Goal: Task Accomplishment & Management: Complete application form

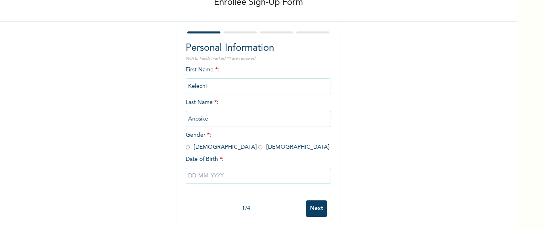
scroll to position [55, 0]
click at [258, 144] on input "radio" at bounding box center [260, 148] width 4 height 8
radio input "true"
click at [202, 173] on input "text" at bounding box center [258, 176] width 145 height 16
select select "8"
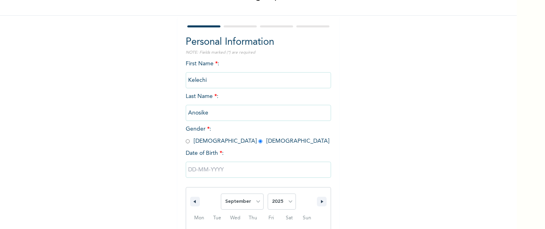
scroll to position [138, 0]
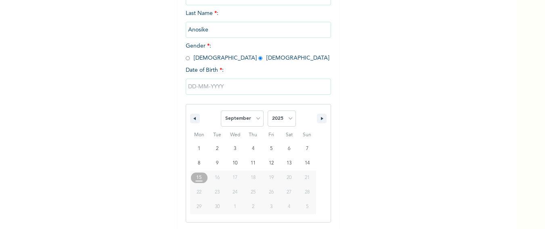
click at [217, 180] on span "16" at bounding box center [217, 178] width 18 height 10
click at [211, 85] on input "text" at bounding box center [258, 87] width 145 height 16
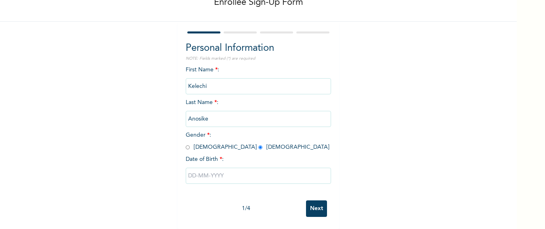
click at [214, 168] on input "text" at bounding box center [258, 176] width 145 height 16
select select "8"
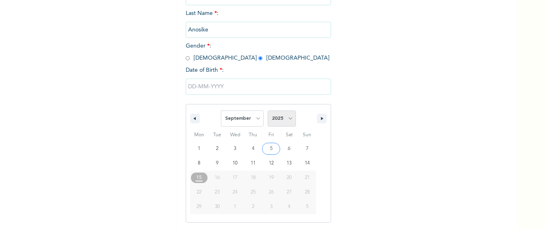
click at [284, 121] on select "2025 2024 2023 2022 2021 2020 2019 2018 2017 2016 2015 2014 2013 2012 2011 2010…" at bounding box center [282, 119] width 28 height 16
select select "1989"
click at [268, 111] on select "2025 2024 2023 2022 2021 2020 2019 2018 2017 2016 2015 2014 2013 2012 2011 2010…" at bounding box center [282, 119] width 28 height 16
type input "[DATE]"
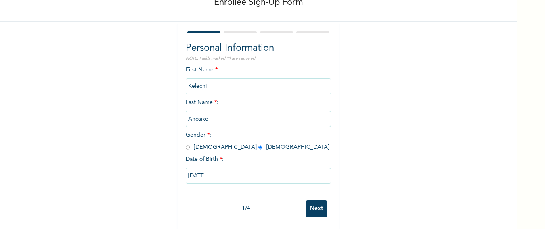
scroll to position [55, 0]
click at [316, 201] on input "Next" at bounding box center [316, 209] width 21 height 17
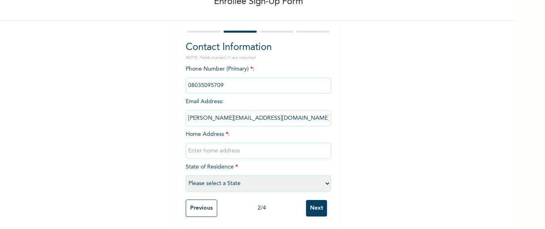
click at [205, 146] on input "text" at bounding box center [258, 151] width 145 height 16
type input "Plot [STREET_ADDRESS]"
select select "33"
drag, startPoint x: 236, startPoint y: 127, endPoint x: 410, endPoint y: 89, distance: 178.1
click at [410, 89] on div "Enrollee Sign-Up Form Contact Information NOTE: Fields marked (*) are required …" at bounding box center [258, 90] width 517 height 279
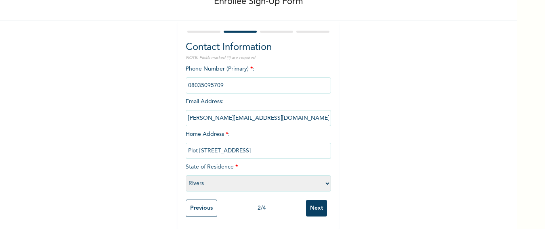
click at [309, 203] on input "Next" at bounding box center [316, 208] width 21 height 17
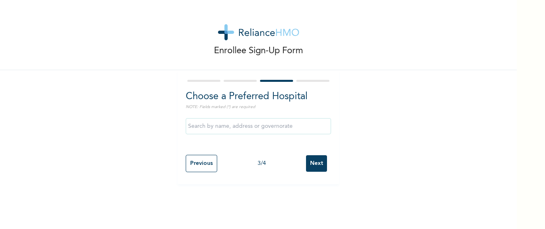
click at [196, 108] on p "NOTE: Fields marked (*) are required" at bounding box center [258, 107] width 145 height 6
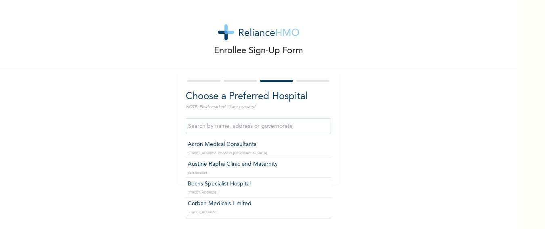
click at [216, 129] on input "text" at bounding box center [258, 126] width 145 height 16
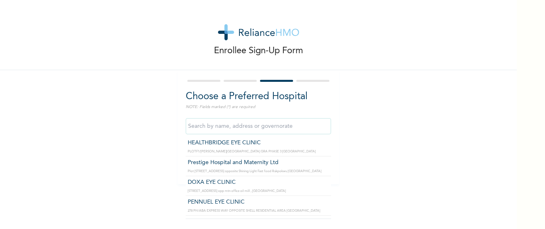
scroll to position [2907, 0]
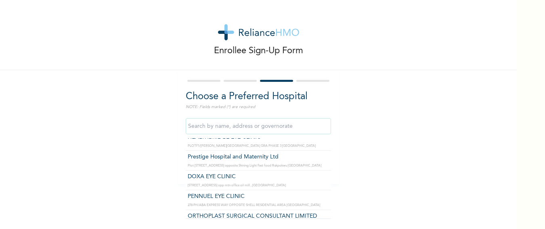
click at [212, 125] on input "text" at bounding box center [258, 126] width 145 height 16
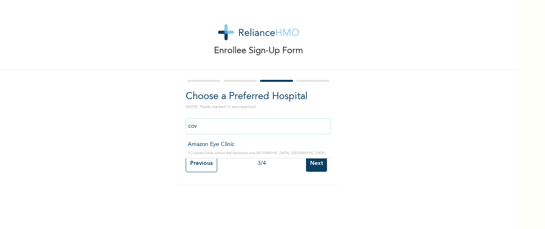
scroll to position [0, 0]
drag, startPoint x: 215, startPoint y: 135, endPoint x: 180, endPoint y: 144, distance: 35.8
click at [180, 145] on div "Choose a Preferred Hospital NOTE: Fields marked (*) are required cova Previous …" at bounding box center [258, 127] width 161 height 114
click at [209, 129] on input "cova" at bounding box center [258, 126] width 145 height 16
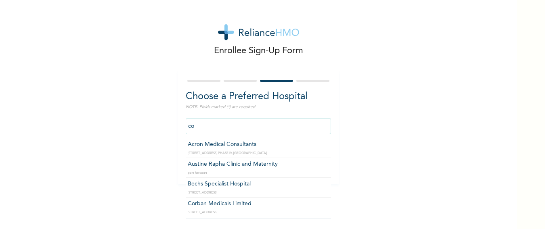
type input "c"
type input "C"
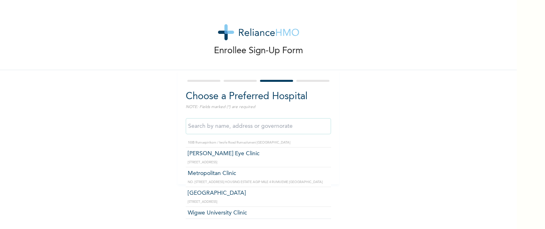
scroll to position [6400, 0]
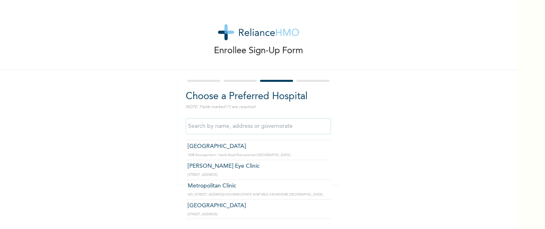
click at [191, 129] on input "text" at bounding box center [258, 126] width 145 height 16
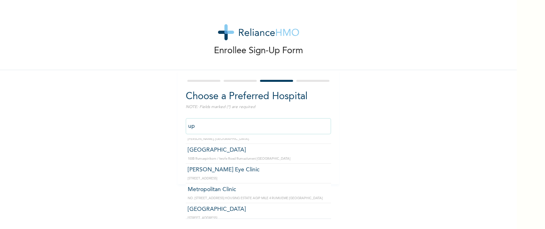
scroll to position [0, 0]
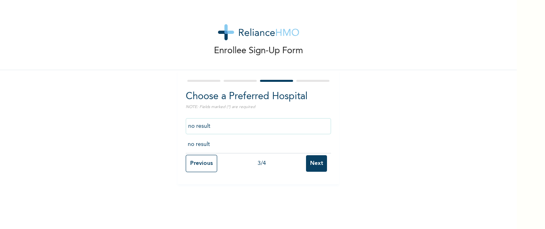
drag, startPoint x: 196, startPoint y: 139, endPoint x: 198, endPoint y: 128, distance: 11.5
click at [198, 128] on input "no result" at bounding box center [258, 126] width 145 height 16
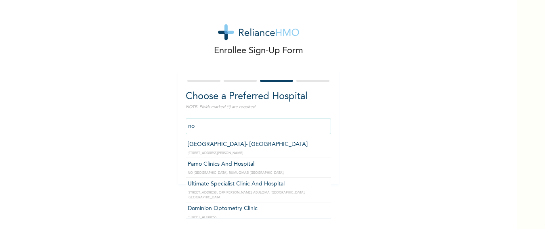
type input "n"
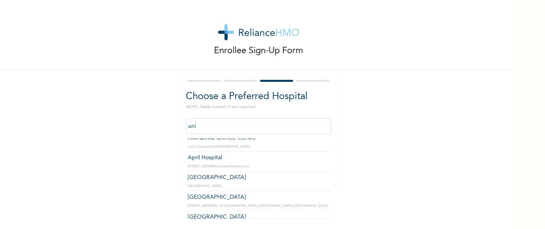
scroll to position [40, 0]
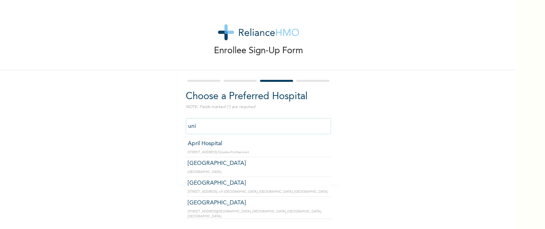
click at [204, 128] on input "uni" at bounding box center [258, 126] width 145 height 16
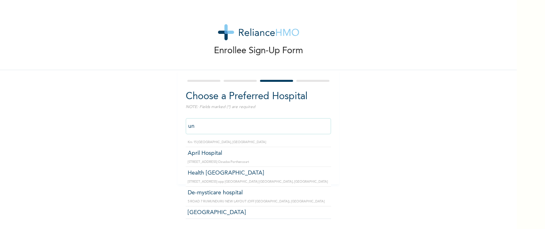
type input "u"
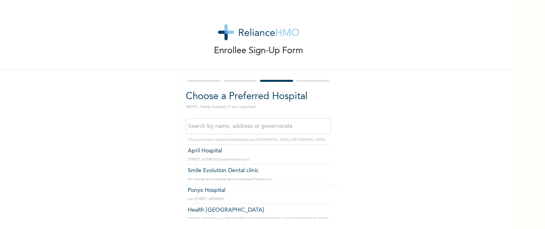
scroll to position [3549, 0]
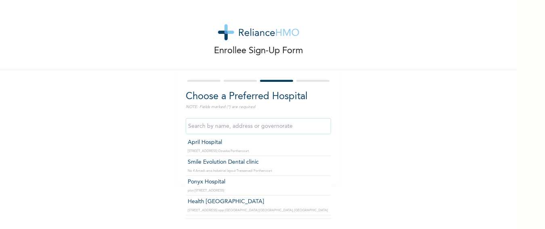
drag, startPoint x: 204, startPoint y: 128, endPoint x: 155, endPoint y: 146, distance: 51.5
click at [155, 146] on div "Enrollee Sign-Up Form Choose a Preferred Hospital NOTE: Fields marked (*) are r…" at bounding box center [258, 92] width 517 height 185
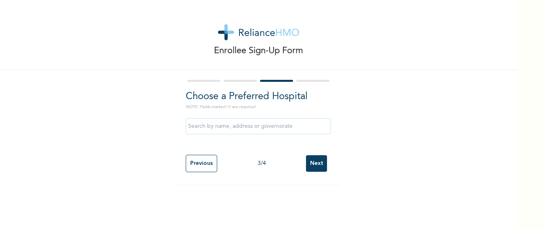
click at [197, 129] on input "text" at bounding box center [258, 126] width 145 height 16
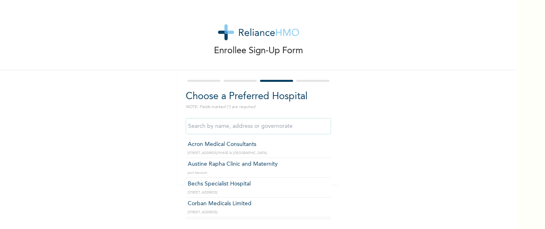
click at [197, 128] on input "text" at bounding box center [258, 126] width 145 height 16
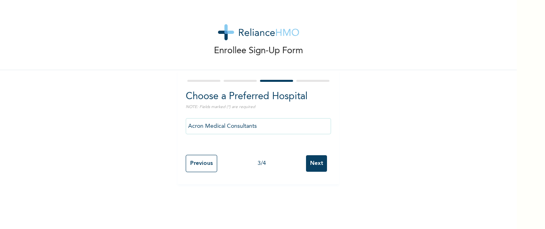
click at [268, 120] on input "Acron Medical Consultants" at bounding box center [258, 126] width 145 height 16
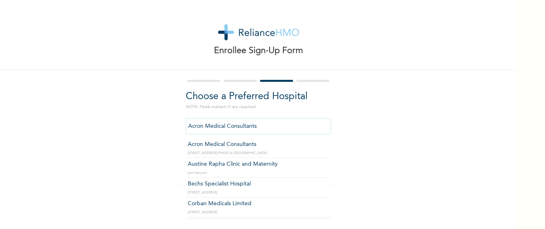
click at [266, 124] on input "Acron Medical Consultants" at bounding box center [258, 126] width 145 height 16
click at [271, 126] on input "Acron Medical Consultants" at bounding box center [258, 126] width 145 height 16
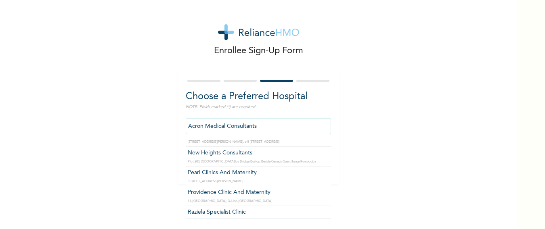
scroll to position [121, 0]
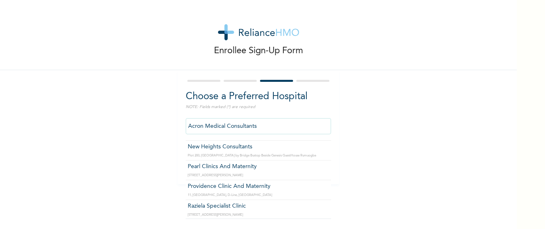
click at [269, 127] on input "Acron Medical Consultants" at bounding box center [258, 126] width 145 height 16
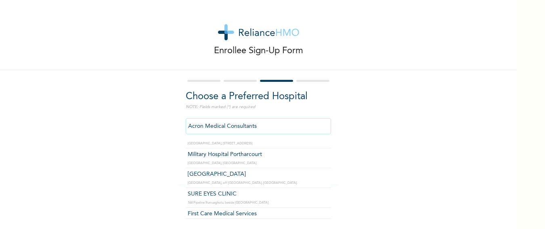
scroll to position [6723, 0]
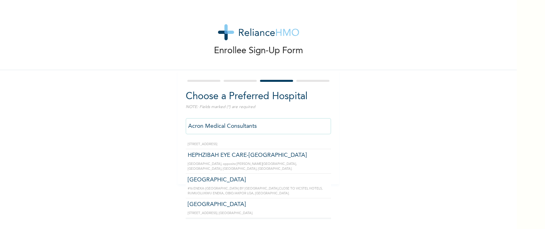
click at [278, 126] on input "Acron Medical Consultants" at bounding box center [258, 126] width 145 height 16
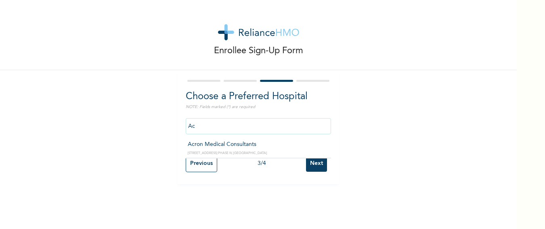
type input "A"
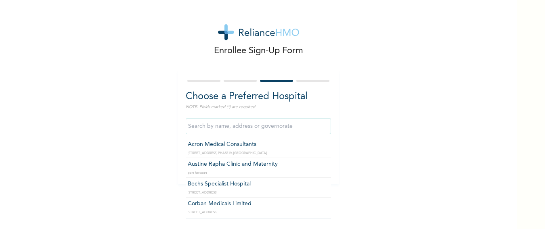
click at [277, 126] on input "text" at bounding box center [258, 126] width 145 height 16
type input ";"
type input "Acron Medical Consultants"
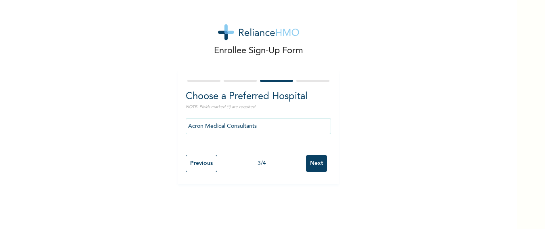
click at [306, 168] on input "Next" at bounding box center [316, 163] width 21 height 17
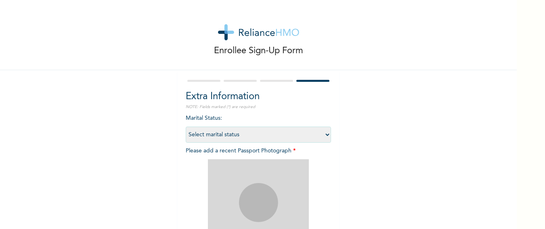
click at [323, 133] on select "Select marital status [DEMOGRAPHIC_DATA] Married [DEMOGRAPHIC_DATA] Widow/[DEMO…" at bounding box center [258, 135] width 145 height 16
select select "1"
click at [186, 127] on select "Select marital status [DEMOGRAPHIC_DATA] Married [DEMOGRAPHIC_DATA] Widow/[DEMO…" at bounding box center [258, 135] width 145 height 16
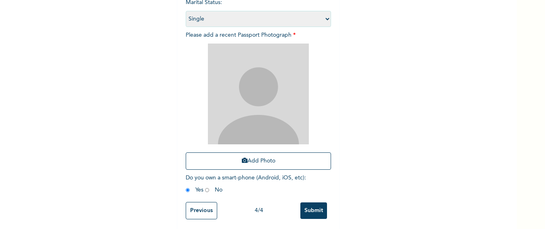
scroll to position [124, 0]
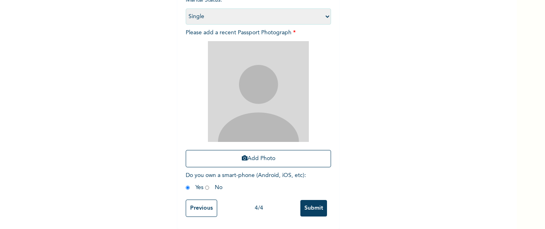
click at [256, 112] on img at bounding box center [258, 91] width 101 height 101
click at [295, 153] on button "Add Photo" at bounding box center [258, 158] width 145 height 17
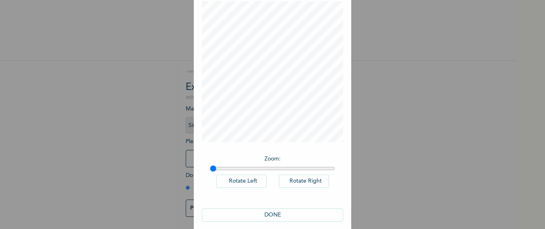
scroll to position [52, 0]
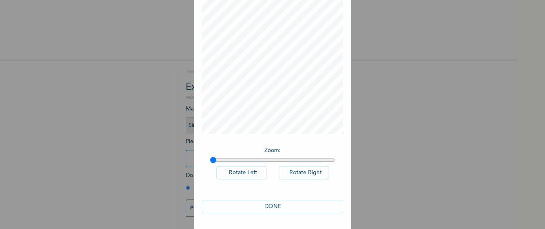
click at [272, 205] on button "DONE" at bounding box center [272, 206] width 141 height 13
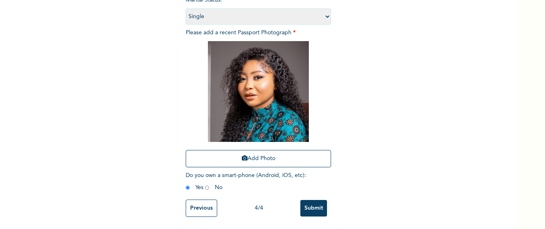
scroll to position [124, 0]
click at [310, 203] on input "Submit" at bounding box center [313, 208] width 27 height 17
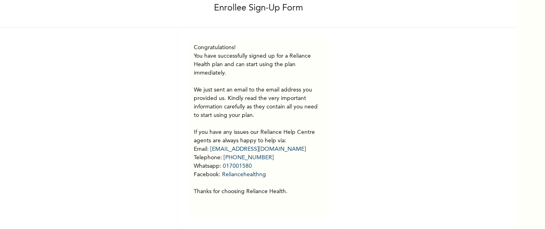
scroll to position [0, 0]
